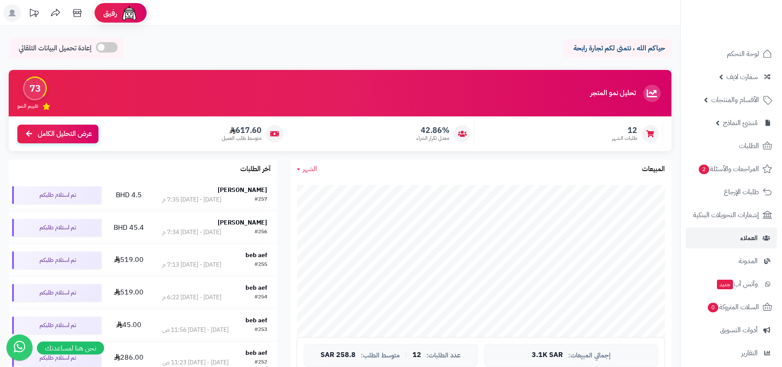
scroll to position [99, 0]
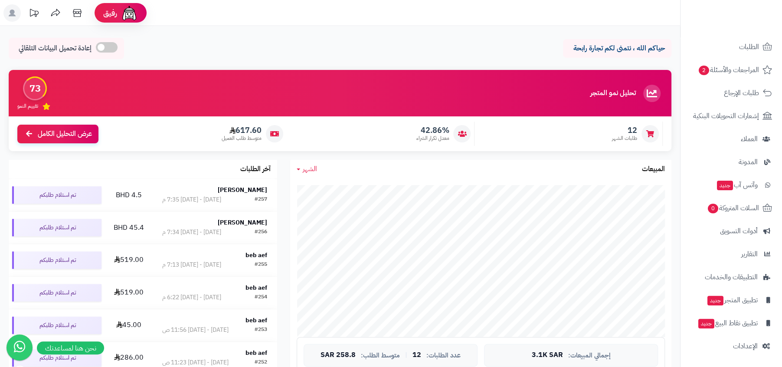
click at [731, 356] on nav "لوحة التحكم سمارت لايف مزامنة أصناف المنتجات مزامنة البراندات المنتجات مزامنة ا…" at bounding box center [731, 194] width 102 height 367
click at [741, 350] on span "الإعدادات" at bounding box center [745, 346] width 25 height 12
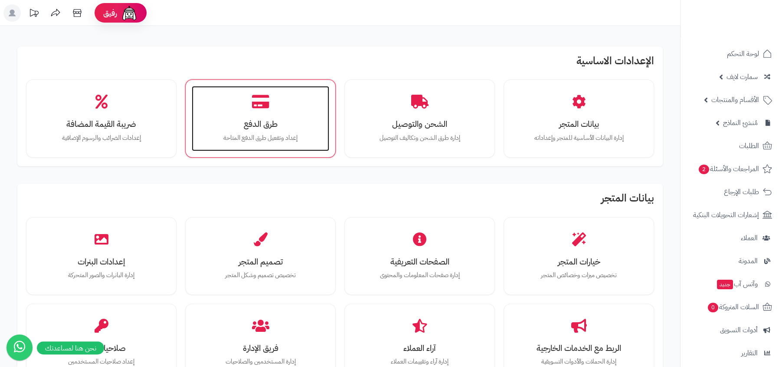
click at [300, 114] on div "طرق الدفع إعداد وتفعيل طرق الدفع المتاحة" at bounding box center [261, 118] width 138 height 65
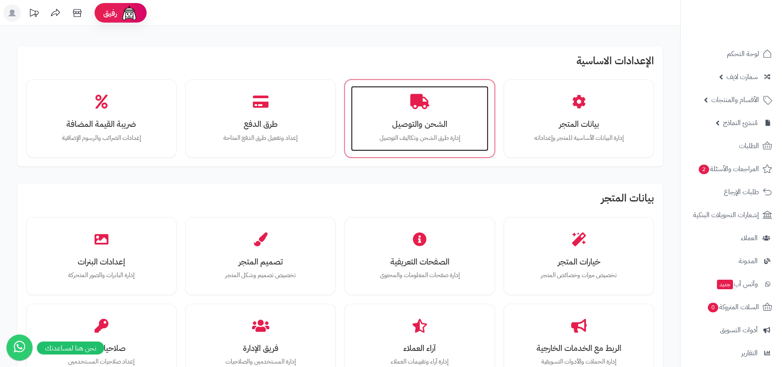
click at [403, 141] on p "إدارة طرق الشحن وتكاليف التوصيل" at bounding box center [420, 138] width 120 height 10
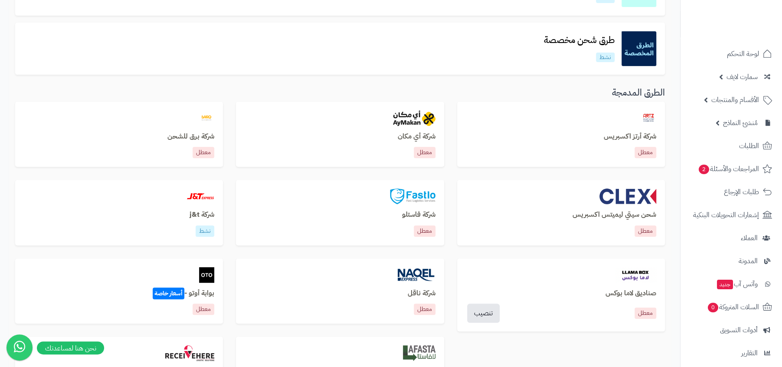
scroll to position [265, 0]
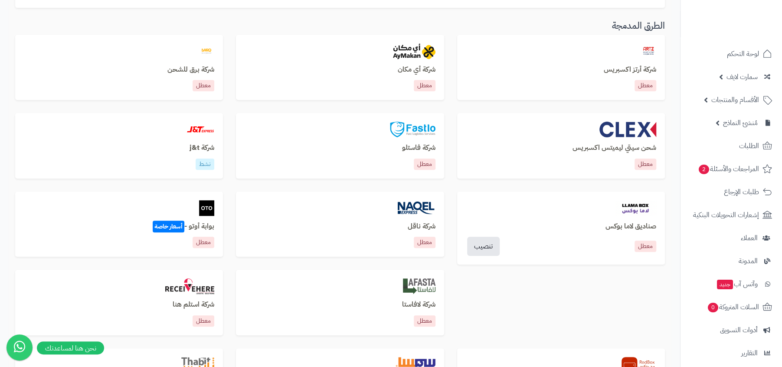
click at [634, 220] on div "صناديق لاما بوكس معطل تنصيب" at bounding box center [561, 227] width 208 height 73
click at [616, 225] on h3 "صناديق لاما بوكس" at bounding box center [561, 227] width 190 height 8
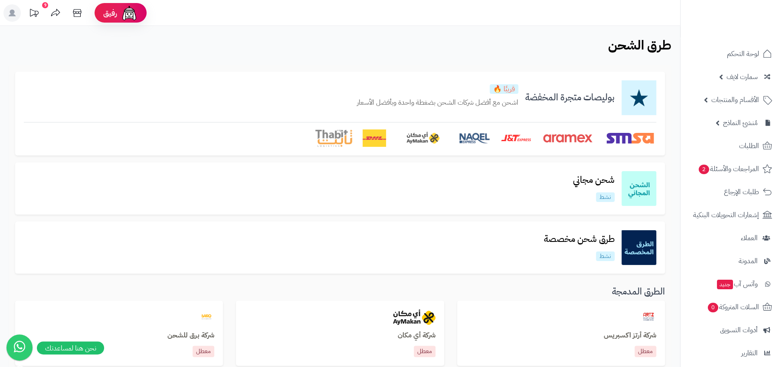
scroll to position [421, 0]
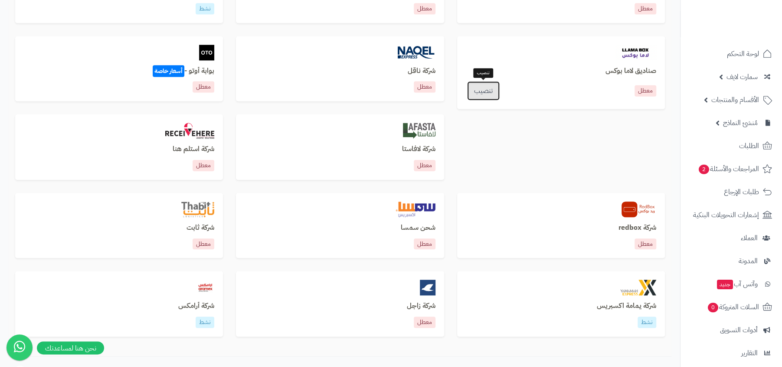
click at [482, 82] on link "تنصيب" at bounding box center [483, 90] width 33 height 19
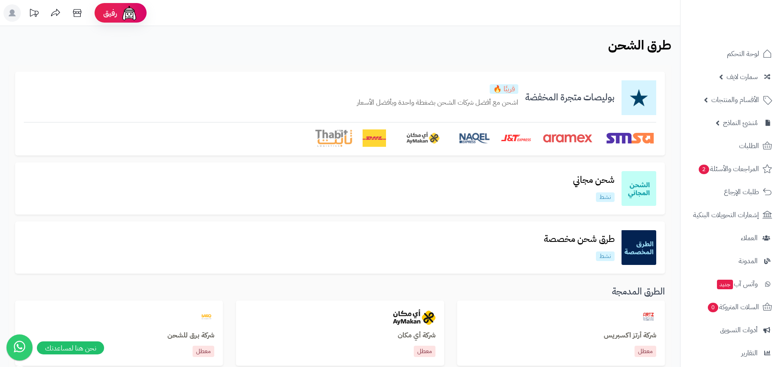
scroll to position [421, 0]
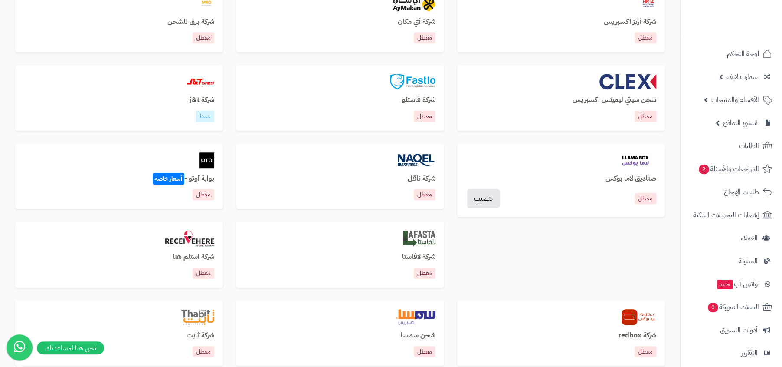
scroll to position [332, 0]
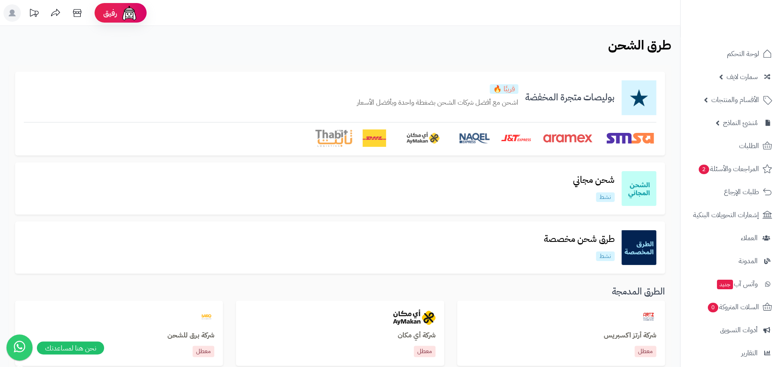
scroll to position [478, 0]
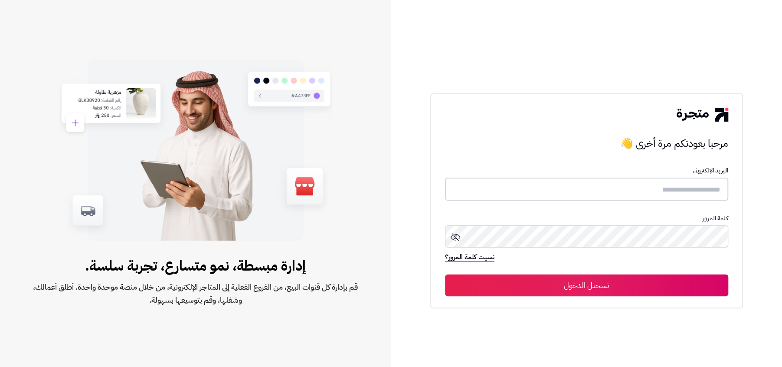
type input "**********"
click at [593, 298] on div "**********" at bounding box center [586, 201] width 313 height 214
